Goal: Information Seeking & Learning: Find specific fact

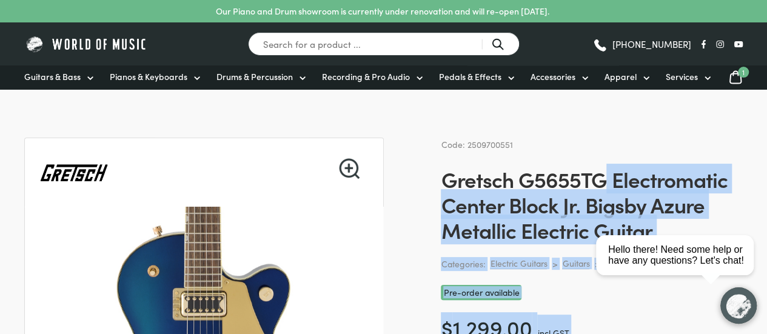
click at [599, 172] on h1 "Gretsch G5655TG Electromatic Center Block Jr. Bigsby Azure Metallic Electric Gu…" at bounding box center [592, 204] width 302 height 76
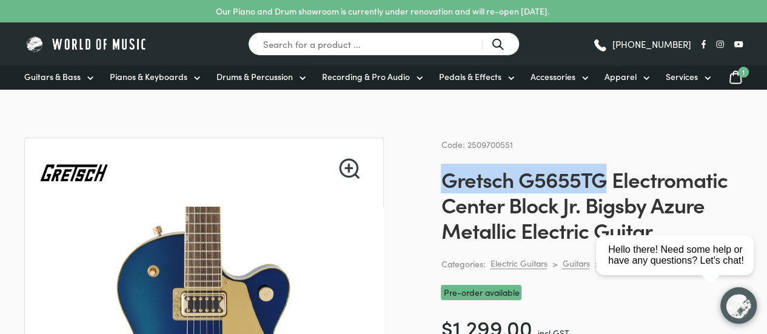
drag, startPoint x: 600, startPoint y: 173, endPoint x: 445, endPoint y: 175, distance: 155.3
click at [445, 175] on h1 "Gretsch G5655TG Electromatic Center Block Jr. Bigsby Azure Metallic Electric Gu…" at bounding box center [592, 204] width 302 height 76
copy h1 "Gretsch G5655TG"
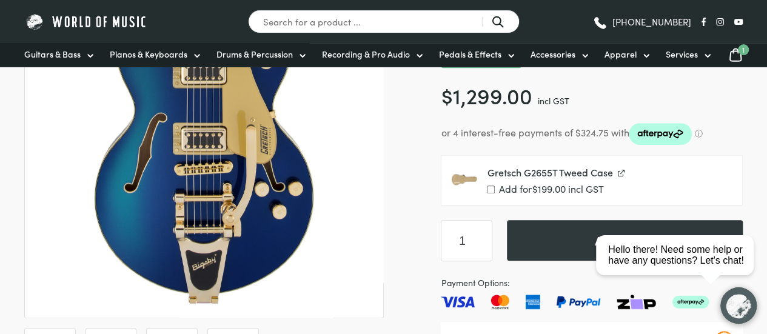
scroll to position [226, 0]
